Goal: Information Seeking & Learning: Learn about a topic

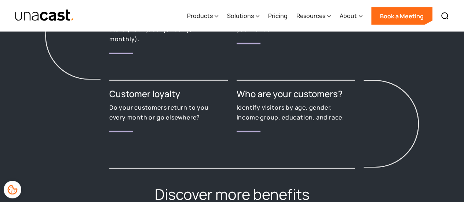
scroll to position [1028, 0]
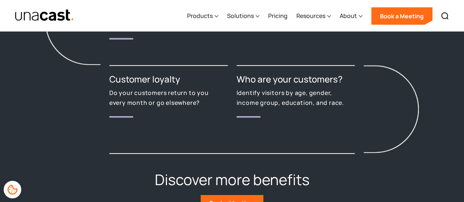
click at [145, 98] on p "Do your customers return to you every month or go elsewhere?" at bounding box center [163, 97] width 109 height 19
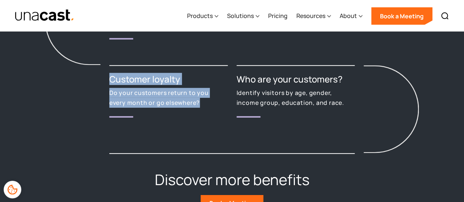
drag, startPoint x: 112, startPoint y: 77, endPoint x: 200, endPoint y: 100, distance: 91.6
click at [200, 100] on div "Customer loyalty Do your customers return to you every month or go elsewhere?" at bounding box center [168, 109] width 119 height 88
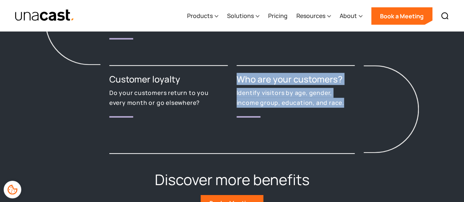
drag, startPoint x: 236, startPoint y: 78, endPoint x: 348, endPoint y: 106, distance: 115.5
click at [348, 106] on div "Who are your customers? Identify visitors by age, gender, income group, educati…" at bounding box center [296, 109] width 119 height 88
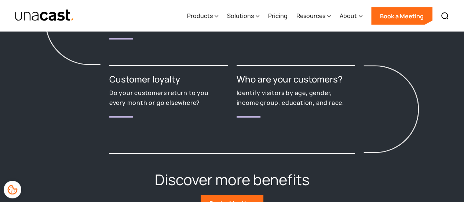
click at [323, 119] on div "Who are your customers? Identify visitors by age, gender, income group, educati…" at bounding box center [296, 109] width 119 height 88
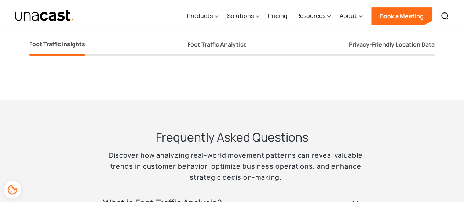
scroll to position [1285, 0]
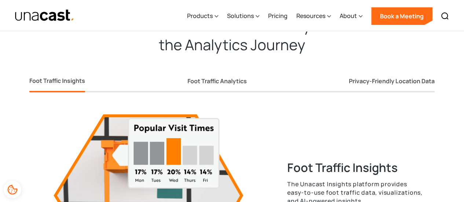
click at [168, 153] on img at bounding box center [148, 196] width 216 height 162
click at [214, 80] on div "Foot Traffic Analytics" at bounding box center [217, 81] width 59 height 8
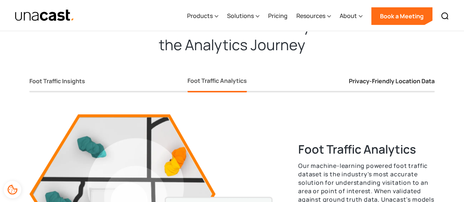
click at [379, 83] on div "Privacy-Friendly Location Data" at bounding box center [392, 81] width 86 height 8
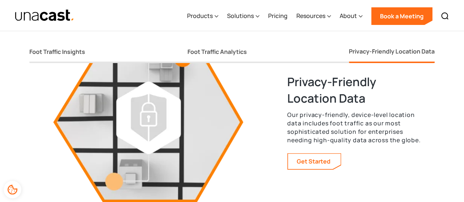
scroll to position [1248, 0]
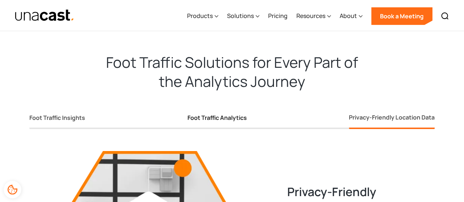
click at [217, 117] on div "Foot Traffic Analytics" at bounding box center [217, 118] width 59 height 8
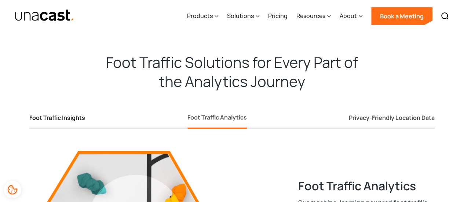
click at [77, 116] on div "Foot Traffic Insights" at bounding box center [57, 118] width 56 height 8
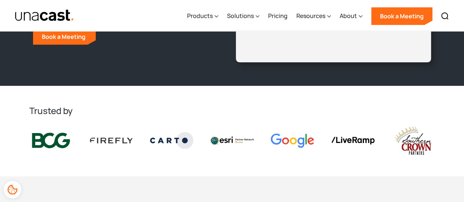
scroll to position [147, 0]
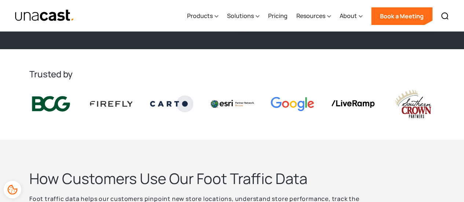
click at [101, 105] on img at bounding box center [111, 104] width 43 height 6
click at [198, 105] on div at bounding box center [171, 104] width 55 height 29
click at [246, 106] on img at bounding box center [232, 104] width 43 height 8
click at [319, 107] on div at bounding box center [292, 104] width 55 height 26
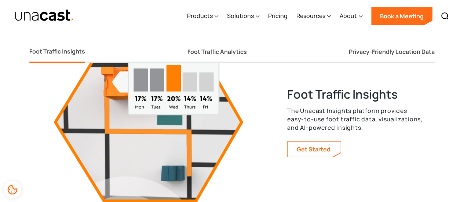
scroll to position [1285, 0]
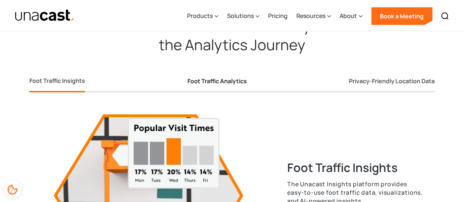
click at [238, 80] on div "Foot Traffic Analytics" at bounding box center [217, 81] width 59 height 8
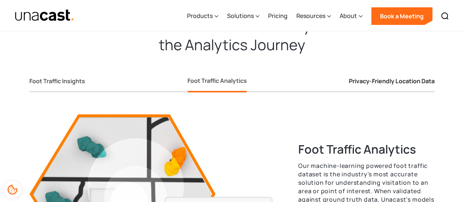
click at [389, 83] on div "Privacy-Friendly Location Data" at bounding box center [392, 81] width 86 height 8
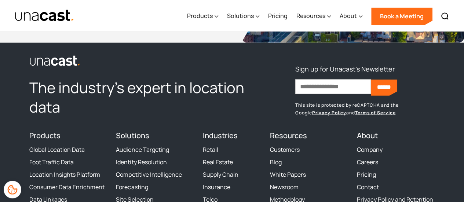
scroll to position [1977, 0]
